Goal: Transaction & Acquisition: Purchase product/service

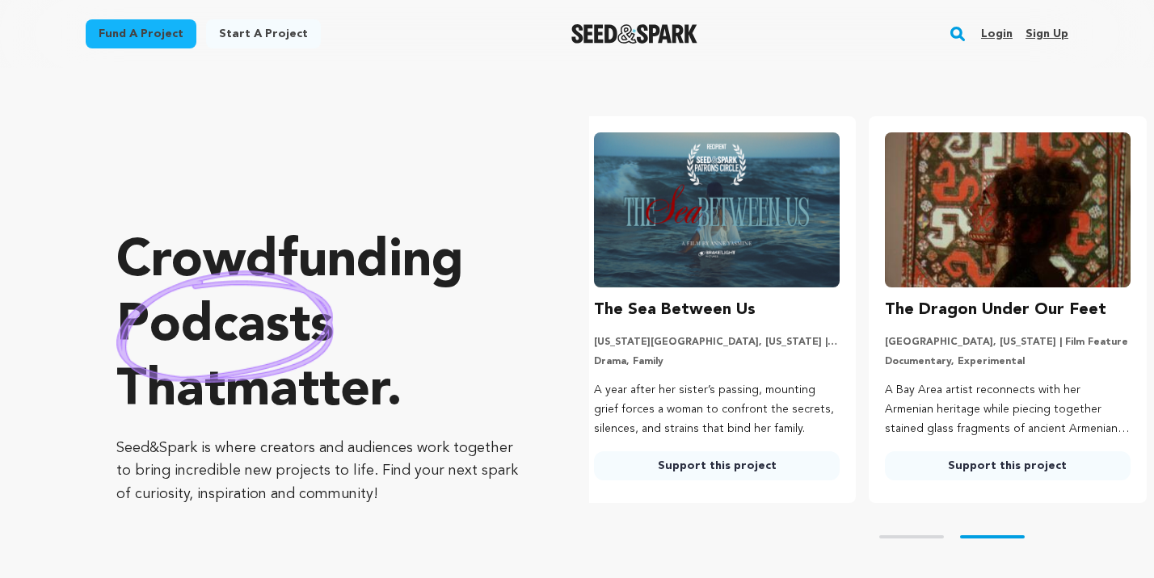
scroll to position [0, 303]
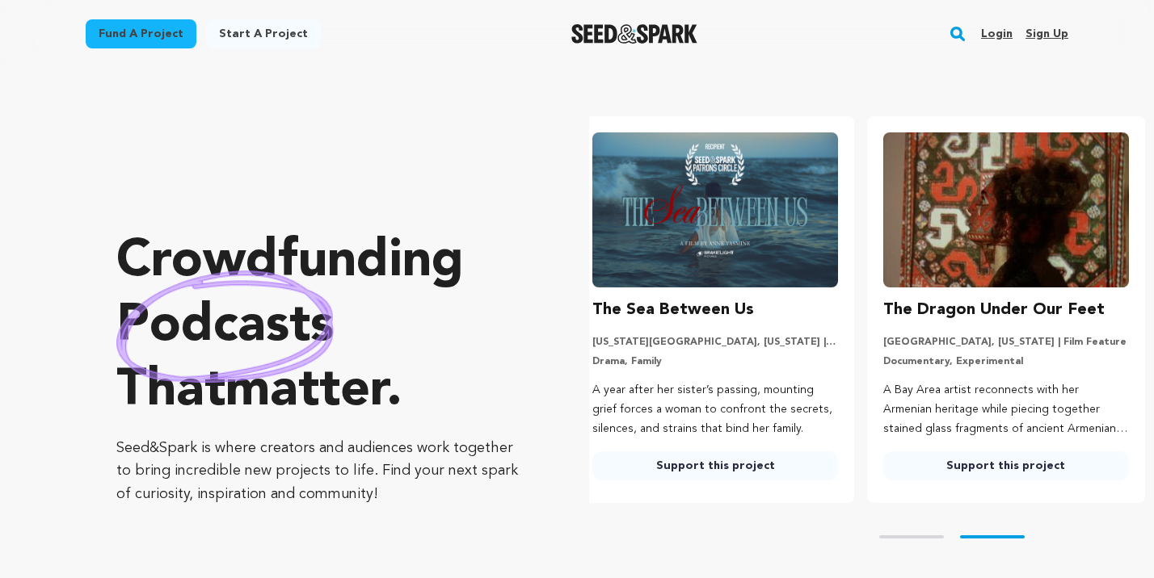
click at [982, 283] on img at bounding box center [1006, 209] width 246 height 155
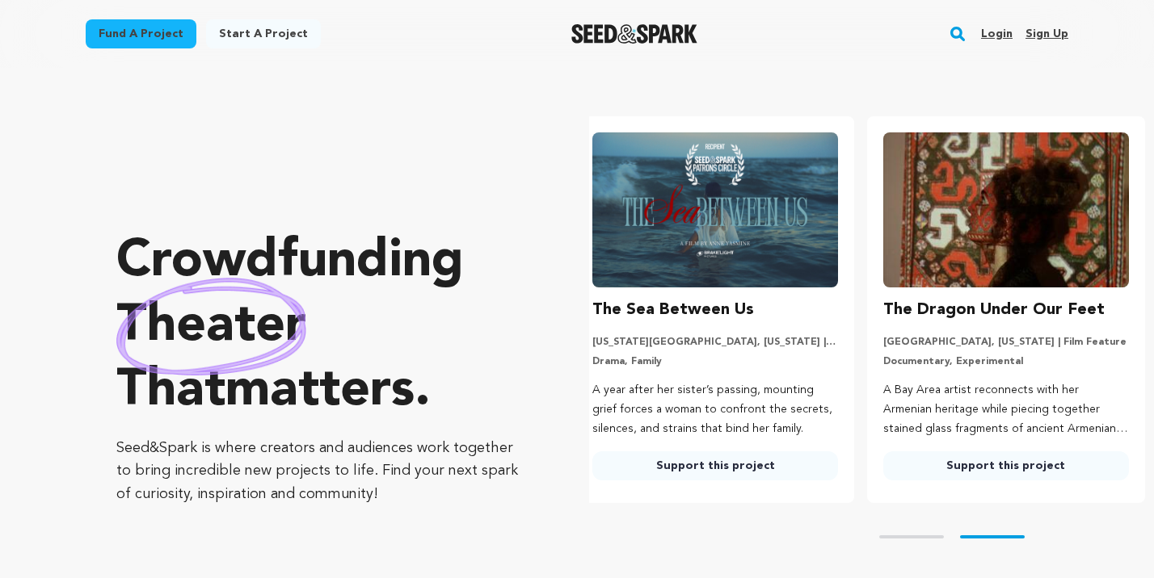
click at [939, 468] on link "Support this project" at bounding box center [1006, 466] width 246 height 29
